Goal: Task Accomplishment & Management: Use online tool/utility

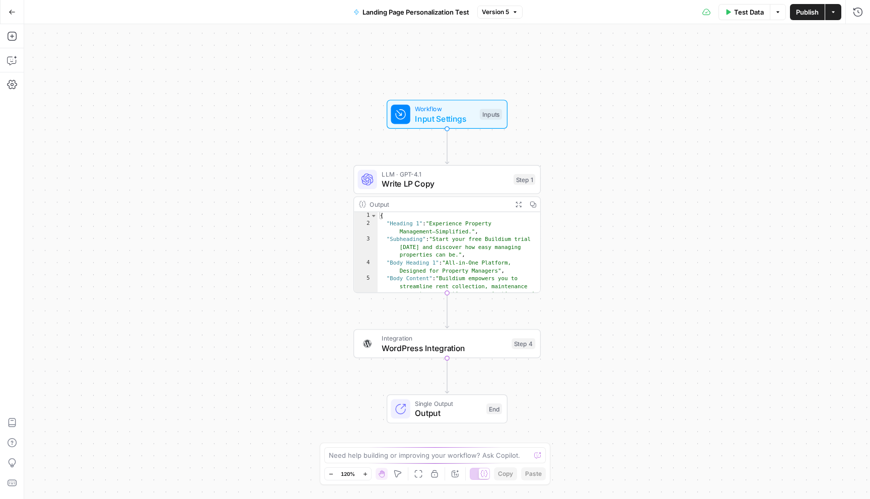
click at [780, 11] on button "Options" at bounding box center [777, 12] width 16 height 16
click at [704, 13] on icon at bounding box center [707, 12] width 8 height 8
click at [12, 16] on button "Go Back" at bounding box center [12, 12] width 18 height 18
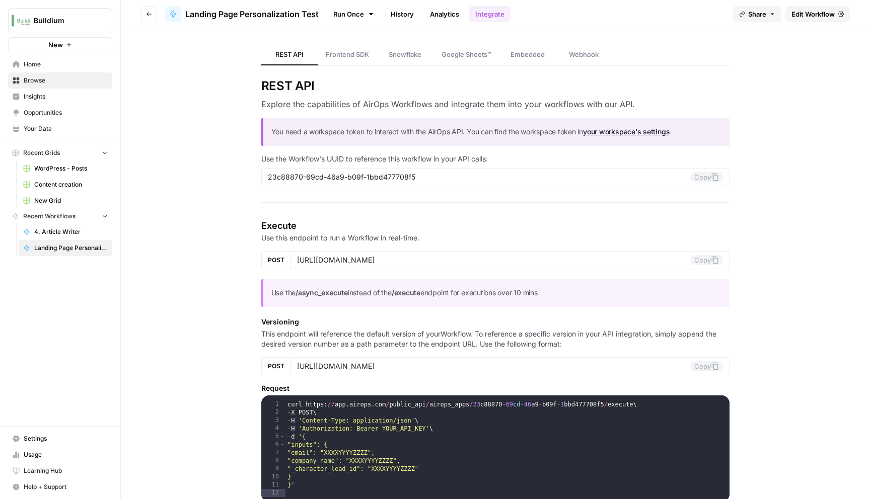
click at [59, 80] on span "Browse" at bounding box center [66, 80] width 84 height 9
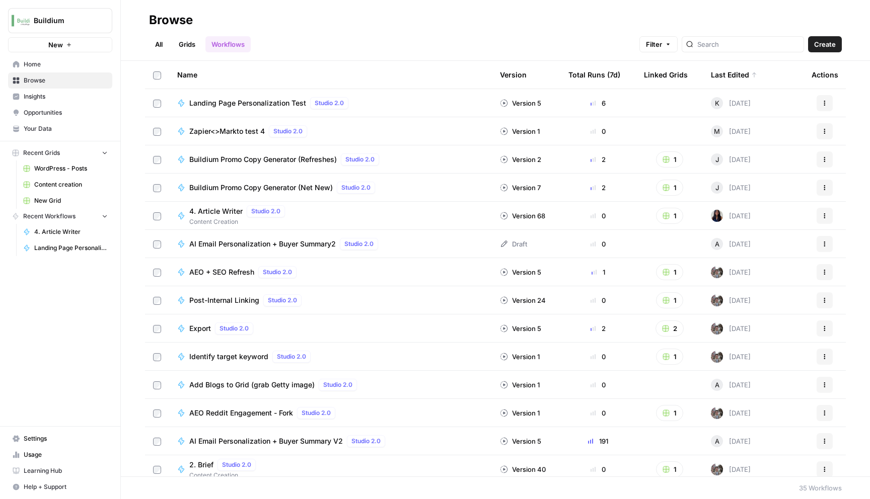
click at [152, 41] on link "All" at bounding box center [159, 44] width 20 height 16
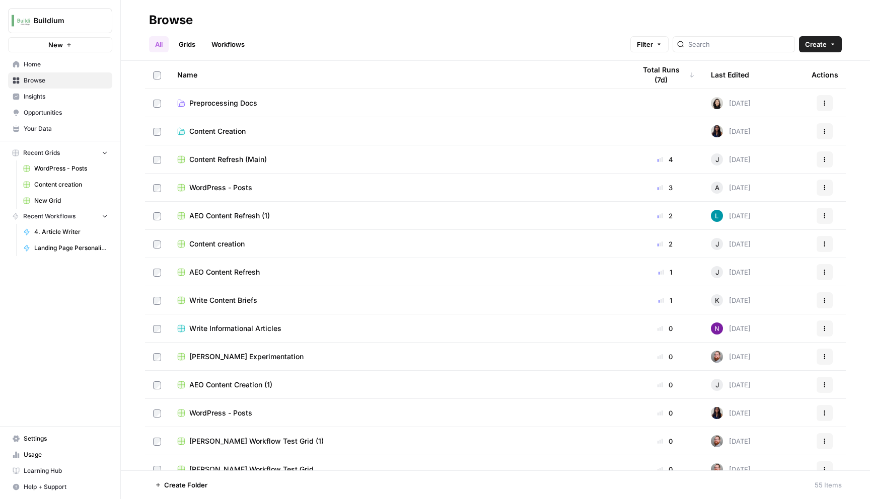
click at [828, 47] on button "Create" at bounding box center [820, 44] width 43 height 16
click at [297, 49] on div "All Grids Workflows Filter Create" at bounding box center [495, 40] width 692 height 24
click at [71, 44] on button "New" at bounding box center [60, 44] width 104 height 15
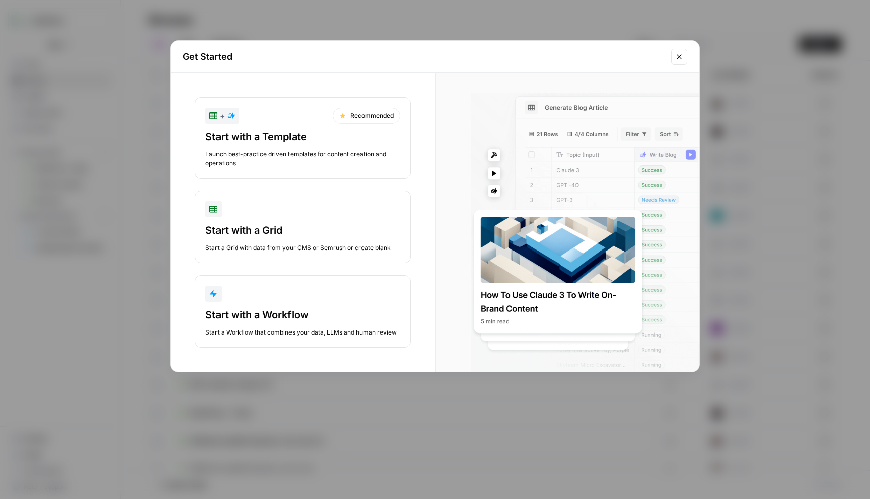
click at [681, 54] on icon "Close modal" at bounding box center [679, 57] width 8 height 8
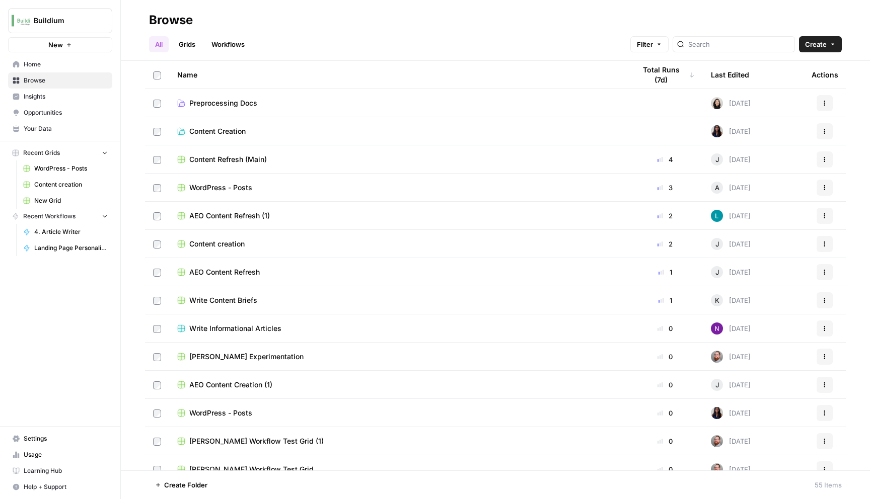
click at [242, 45] on link "Workflows" at bounding box center [227, 44] width 45 height 16
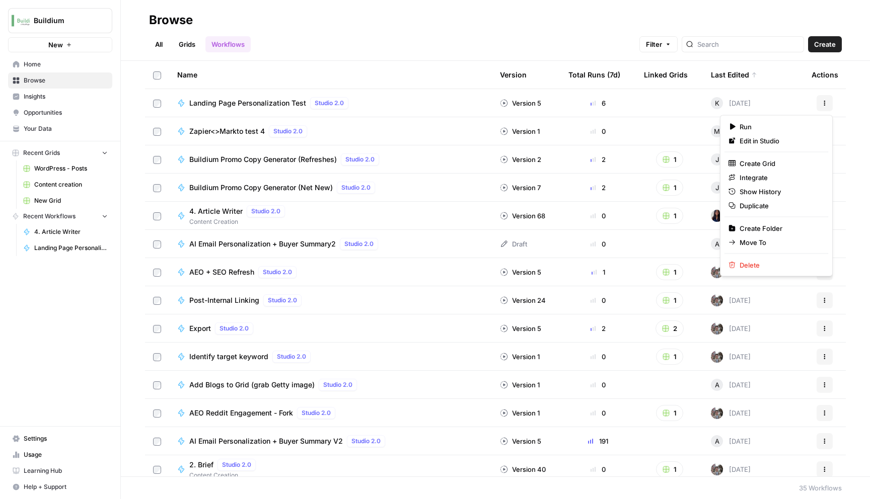
click at [824, 100] on icon "button" at bounding box center [824, 103] width 6 height 6
click at [756, 164] on span "Create Grid" at bounding box center [779, 164] width 81 height 10
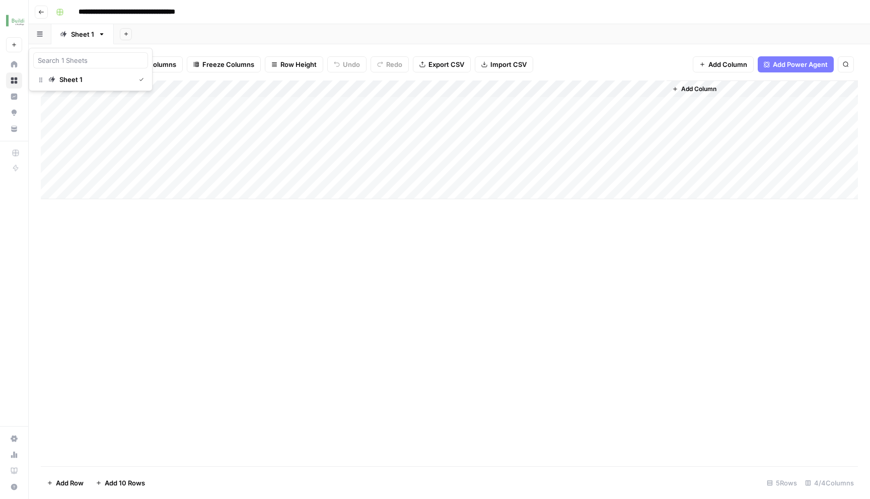
click at [40, 33] on icon "button" at bounding box center [40, 34] width 6 height 6
click at [170, 35] on div "Add Sheet" at bounding box center [492, 34] width 756 height 20
click at [153, 105] on div "Add Column" at bounding box center [449, 140] width 817 height 119
click at [643, 88] on div "Add Column" at bounding box center [449, 140] width 817 height 119
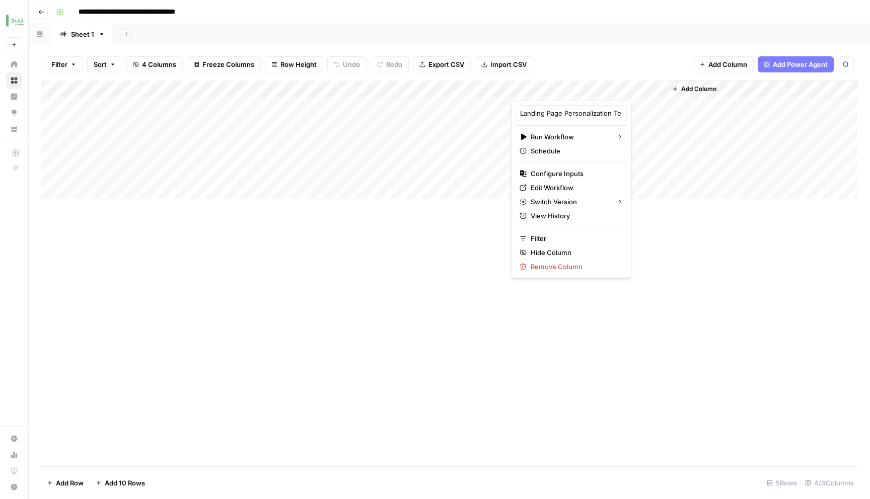
click at [698, 276] on div "Add Column" at bounding box center [449, 274] width 817 height 386
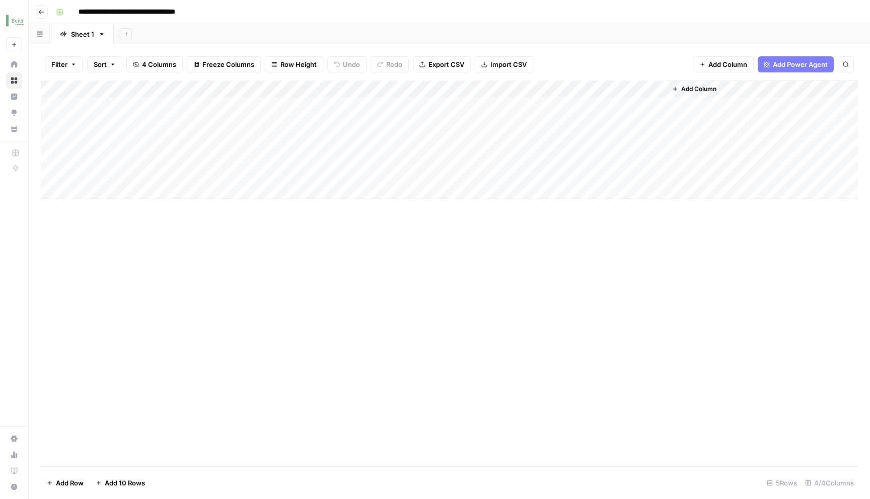
click at [102, 34] on icon "button" at bounding box center [101, 34] width 7 height 7
click at [191, 31] on div "Add Sheet" at bounding box center [492, 34] width 756 height 20
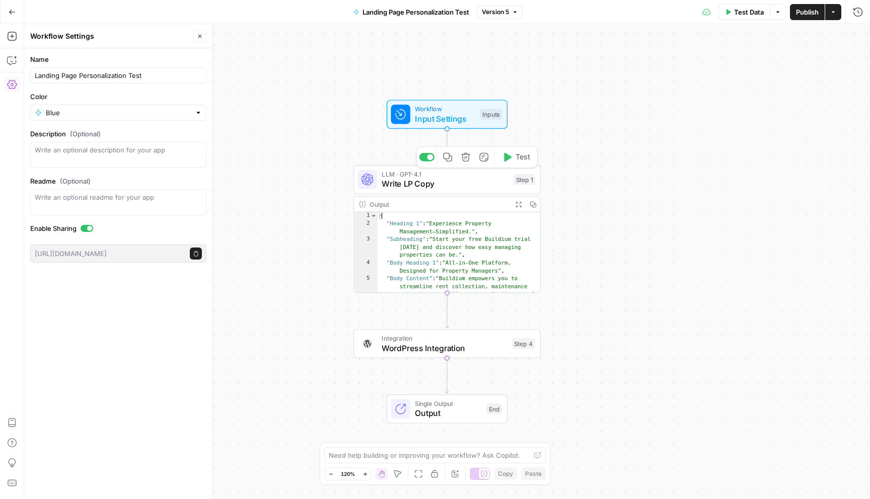
click at [453, 180] on span "Write LP Copy" at bounding box center [444, 184] width 127 height 12
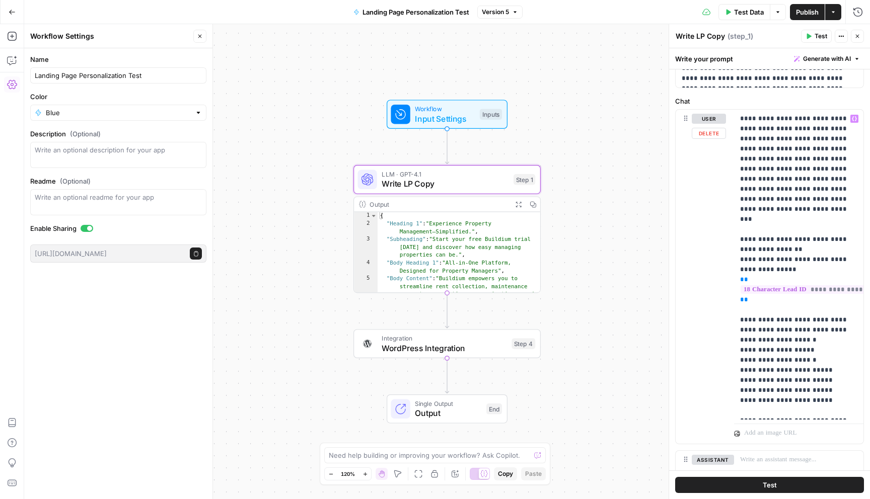
scroll to position [123, 0]
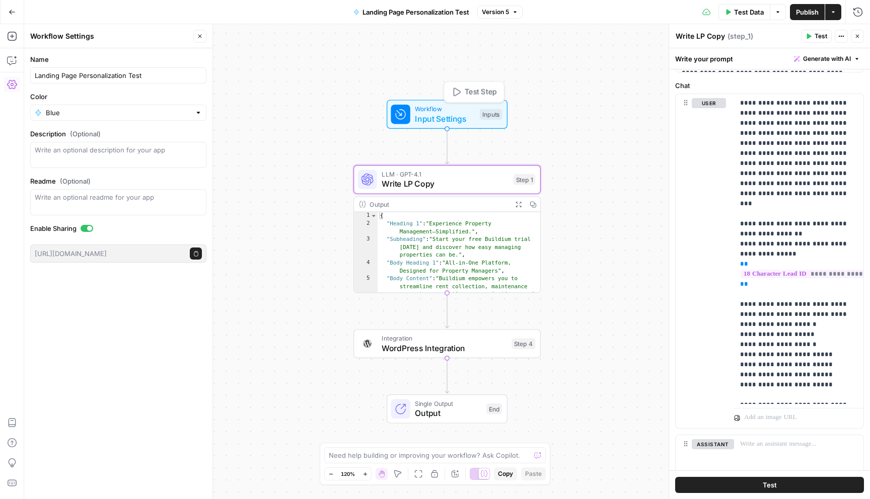
click at [455, 109] on span "Workflow" at bounding box center [445, 109] width 60 height 10
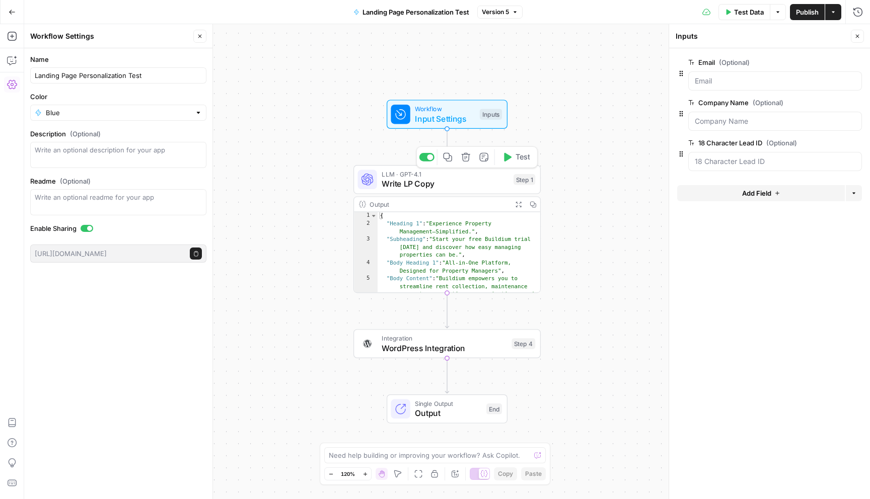
click at [443, 184] on span "Write LP Copy" at bounding box center [444, 184] width 127 height 12
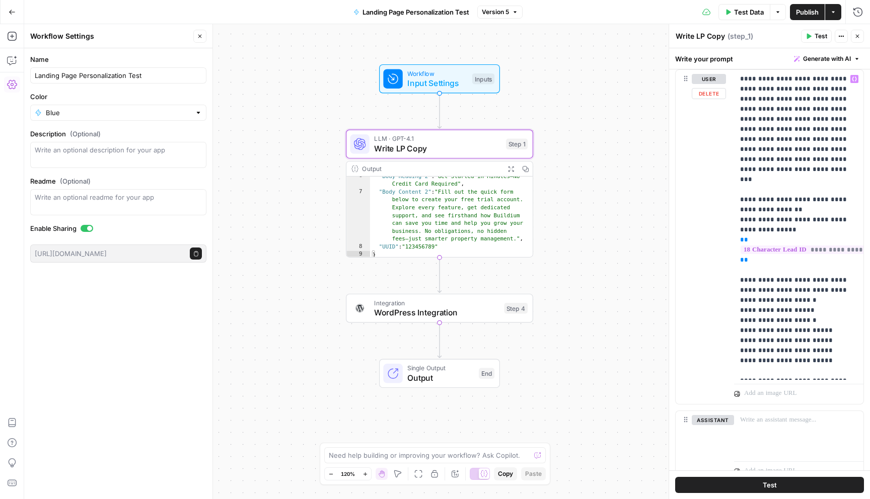
scroll to position [148, 0]
click at [439, 375] on span "Output" at bounding box center [440, 378] width 66 height 12
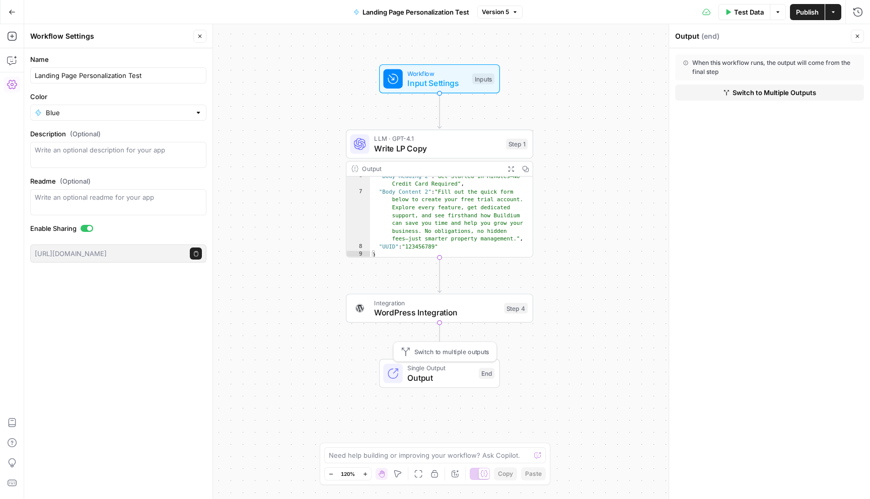
click at [430, 375] on span "Output" at bounding box center [440, 378] width 66 height 12
click at [600, 345] on div "Workflow Input Settings Inputs LLM · GPT-4.1 Write LP Copy Step 1 Output Expand…" at bounding box center [446, 261] width 845 height 475
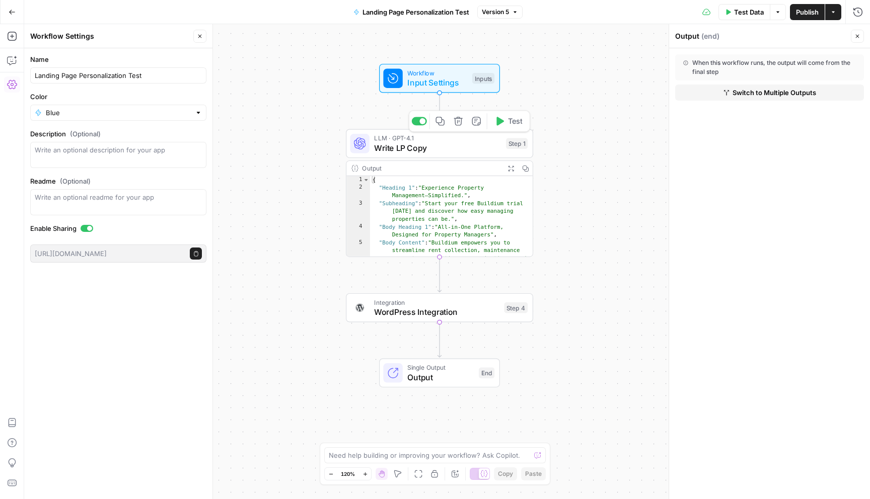
click at [426, 151] on span "Write LP Copy" at bounding box center [437, 148] width 127 height 12
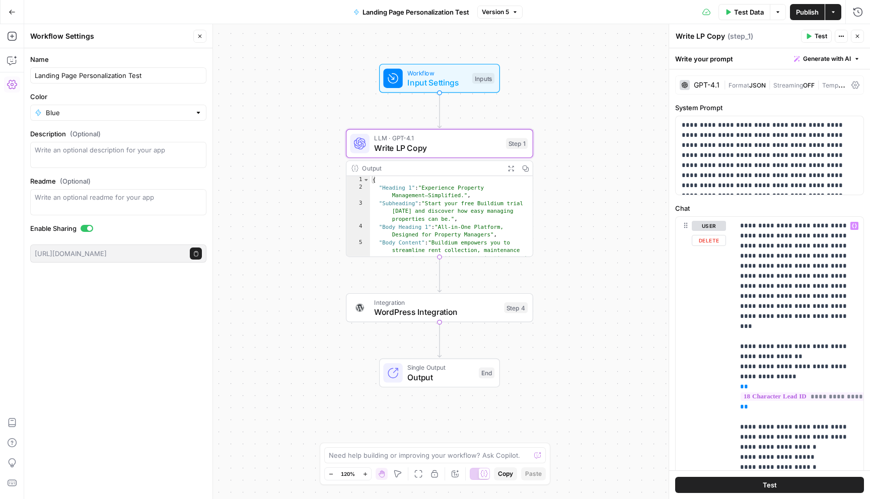
scroll to position [1, 0]
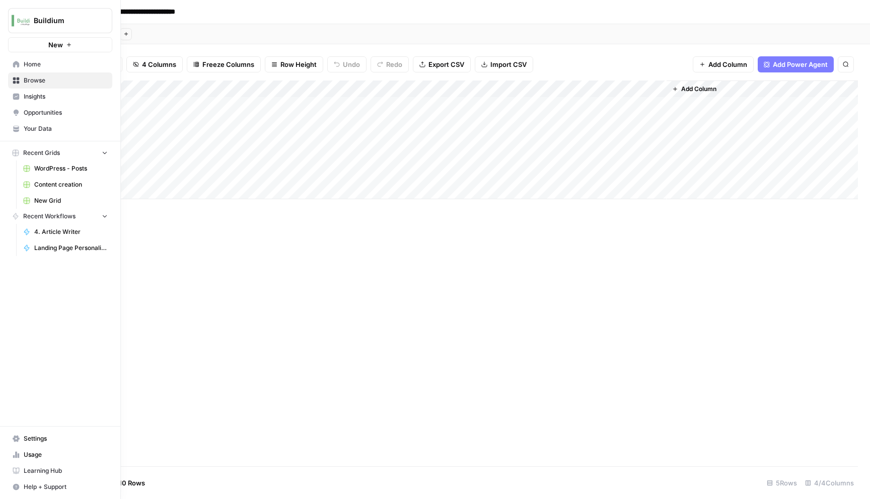
click at [62, 470] on span "Learning Hub" at bounding box center [66, 471] width 84 height 9
click at [17, 491] on button "Help + Support" at bounding box center [60, 487] width 104 height 16
click at [153, 463] on span "Docs" at bounding box center [167, 466] width 67 height 9
click at [42, 64] on span "Home" at bounding box center [66, 64] width 84 height 9
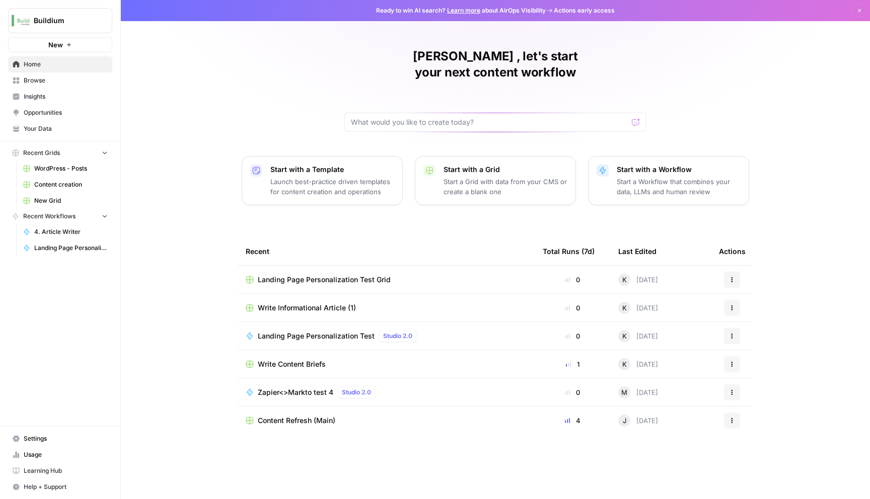
click at [56, 72] on link "Browse" at bounding box center [60, 80] width 104 height 16
